Goal: Use online tool/utility: Use online tool/utility

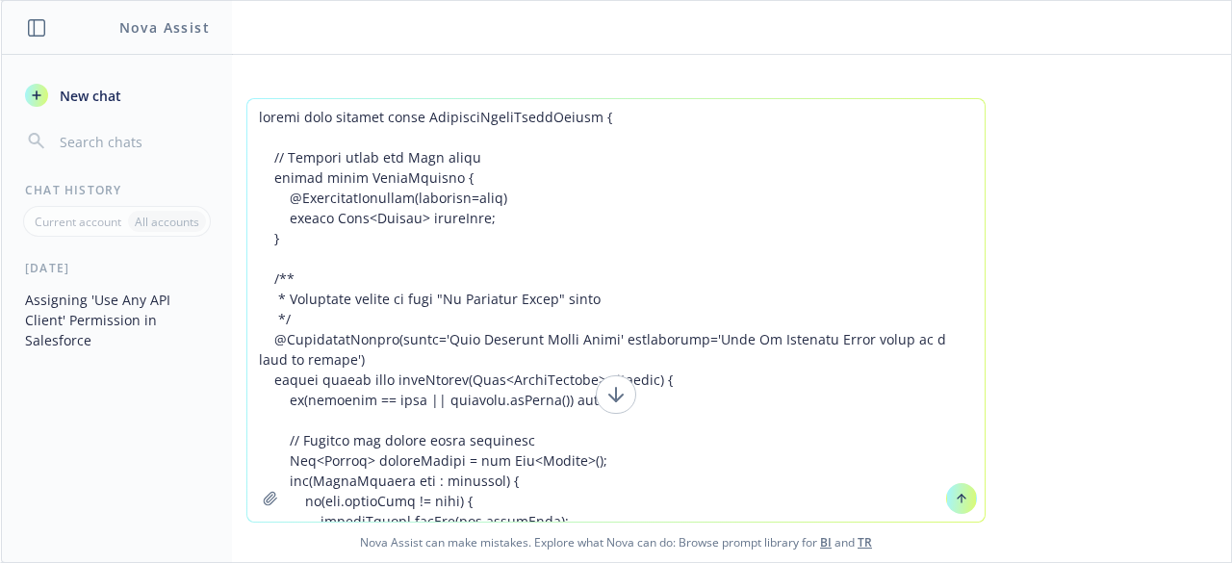
scroll to position [978, 0]
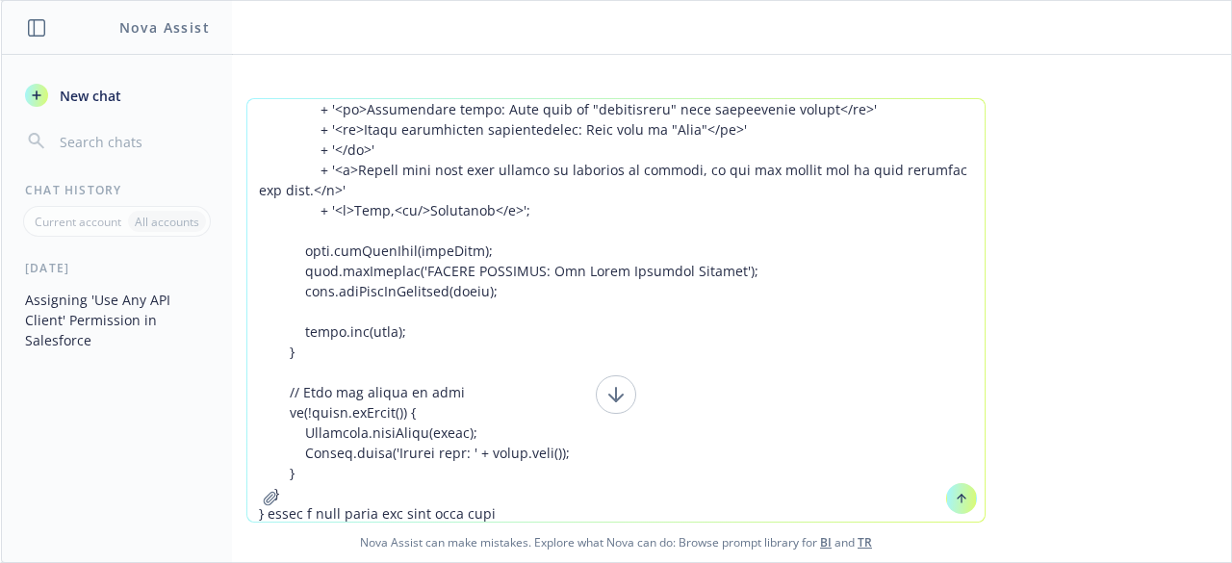
type textarea "public with sharing class AssignedLeadsEmailSender { // Wrapper class for Flow …"
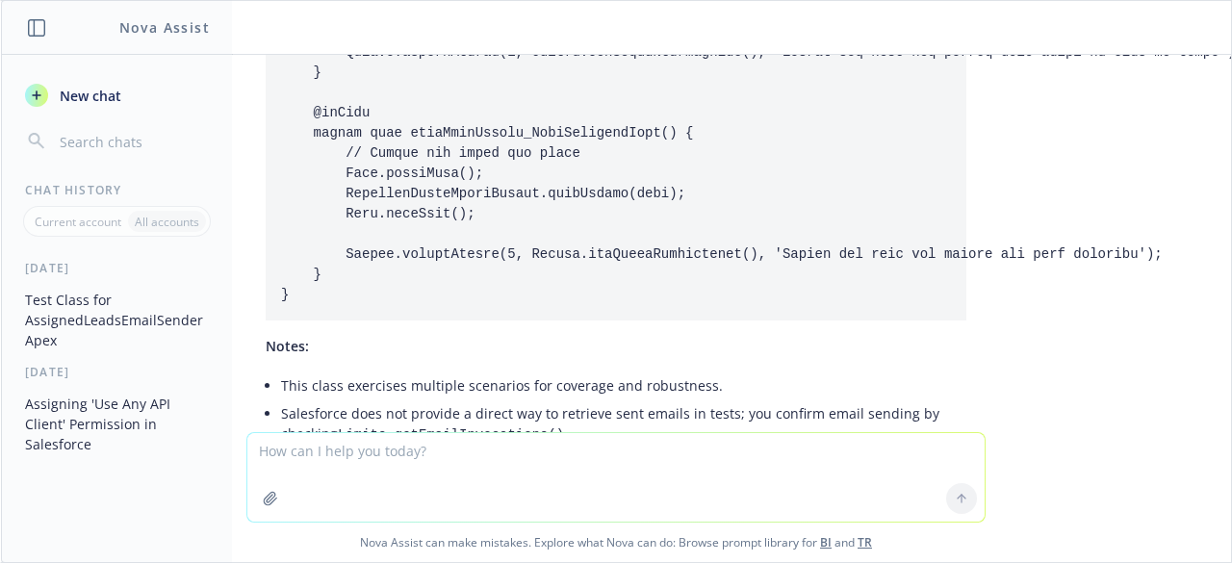
scroll to position [2858, 0]
